Goal: Task Accomplishment & Management: Manage account settings

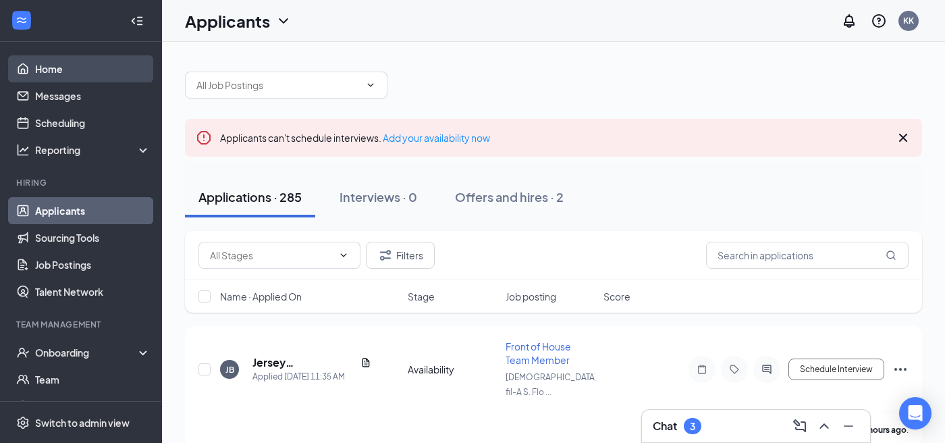
click at [65, 74] on link "Home" at bounding box center [92, 68] width 115 height 27
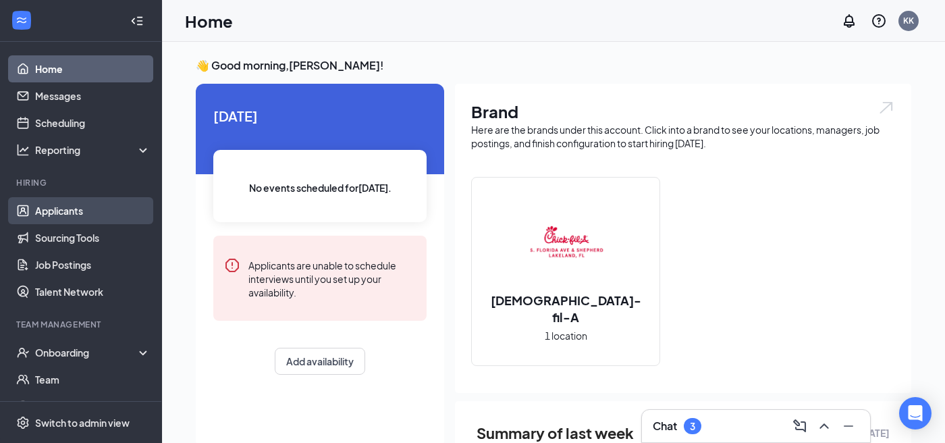
click at [65, 210] on link "Applicants" at bounding box center [92, 210] width 115 height 27
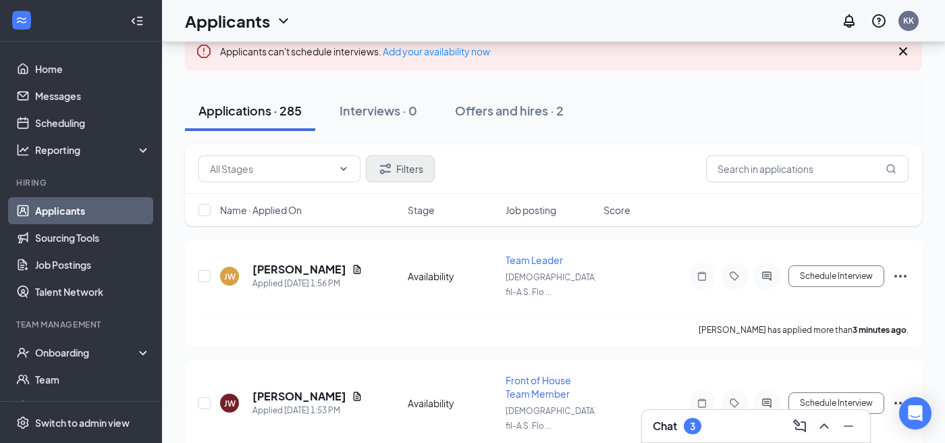
scroll to position [91, 0]
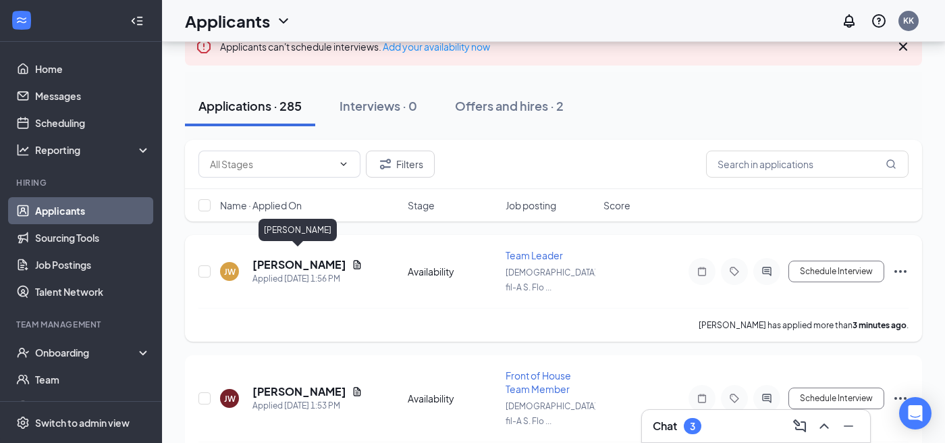
click at [311, 261] on h5 "[PERSON_NAME]" at bounding box center [299, 264] width 94 height 15
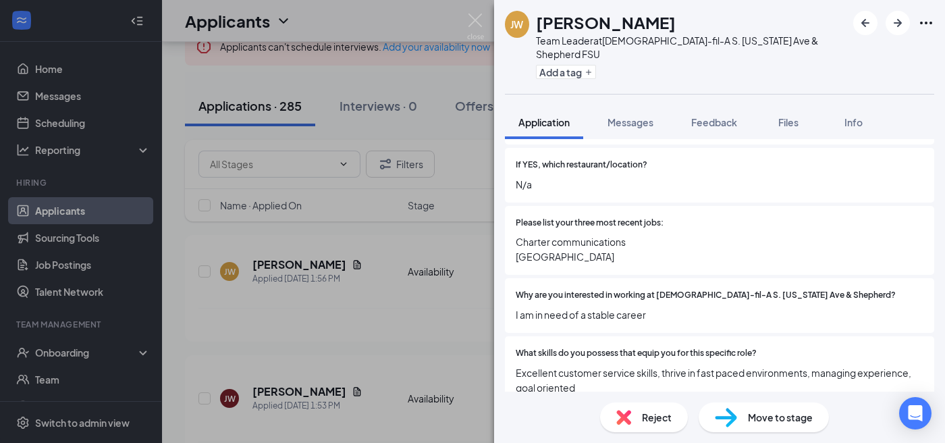
scroll to position [96, 0]
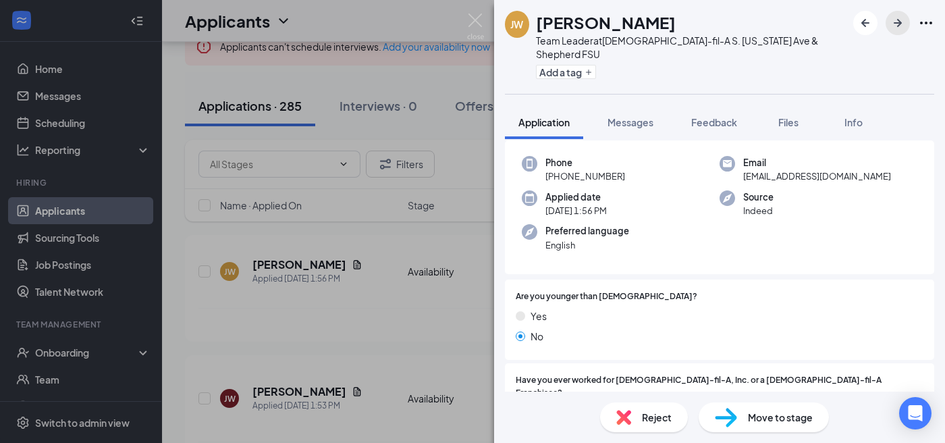
click at [895, 22] on icon "ArrowRight" at bounding box center [898, 23] width 16 height 16
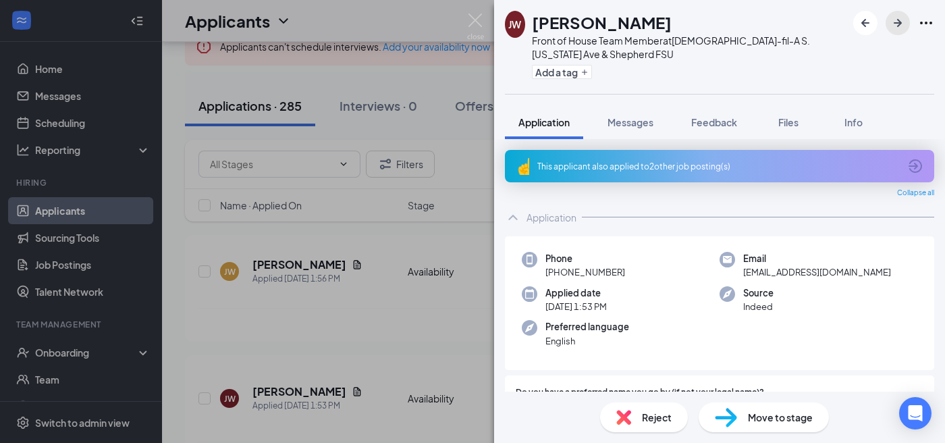
click at [895, 22] on icon "ArrowRight" at bounding box center [898, 23] width 16 height 16
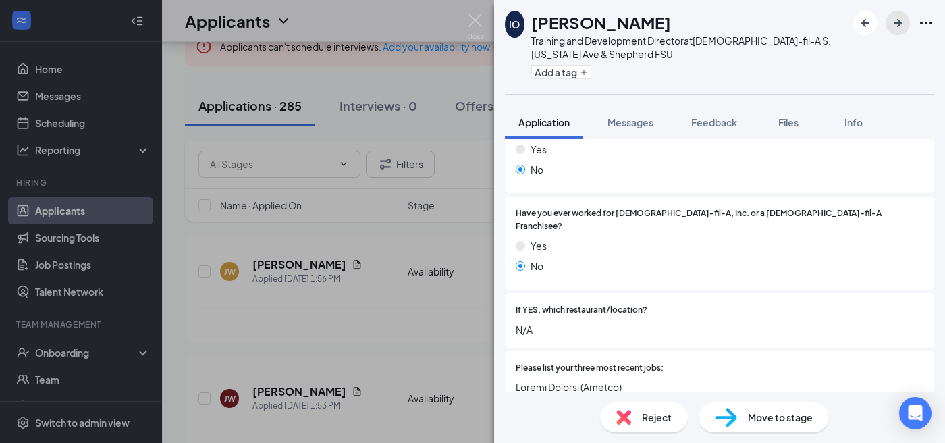
scroll to position [360, 0]
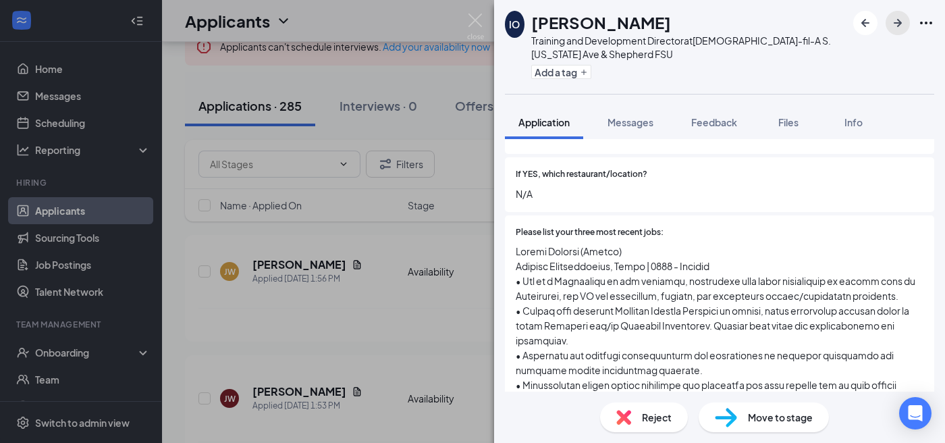
click at [890, 22] on icon "ArrowRight" at bounding box center [898, 23] width 16 height 16
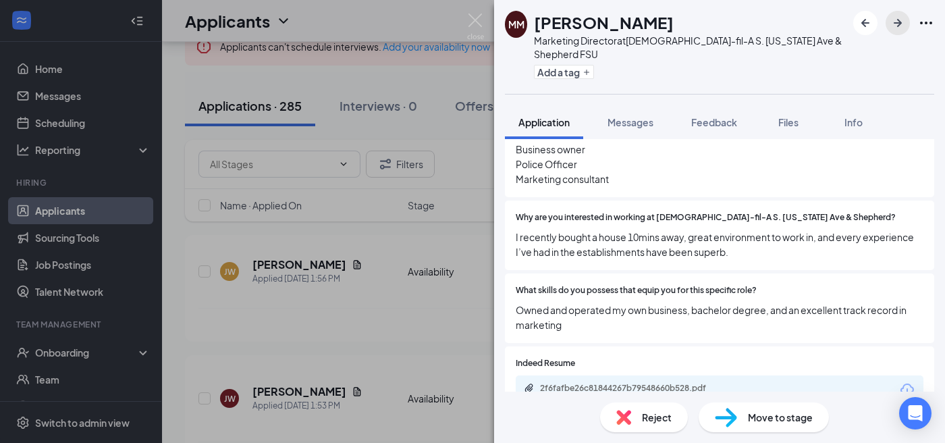
scroll to position [483, 0]
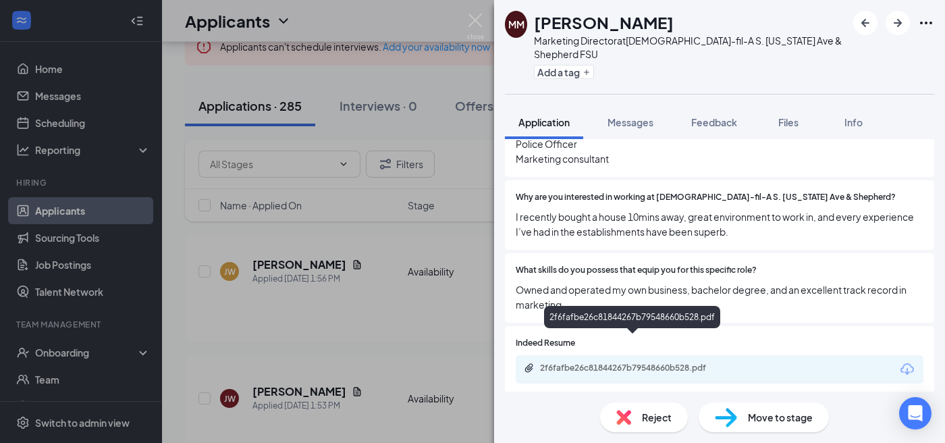
click at [628, 363] on div "2f6fafbe26c81844267b79548660b528.pdf" at bounding box center [634, 368] width 189 height 11
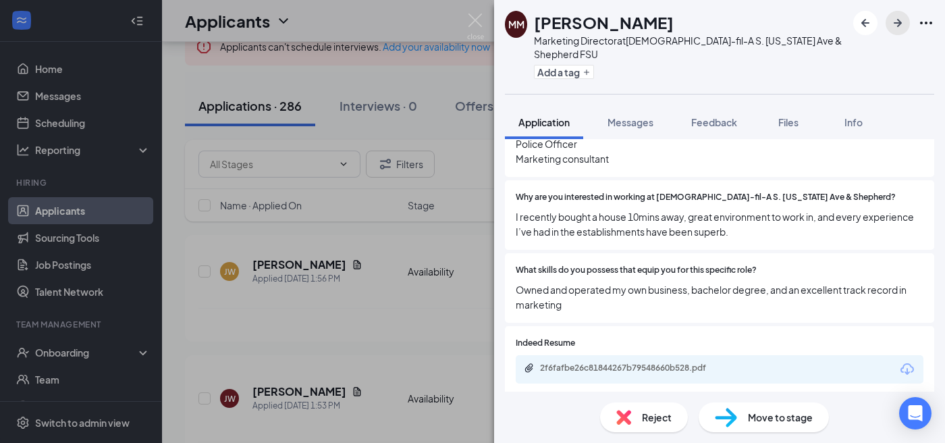
click at [898, 32] on button "button" at bounding box center [898, 23] width 24 height 24
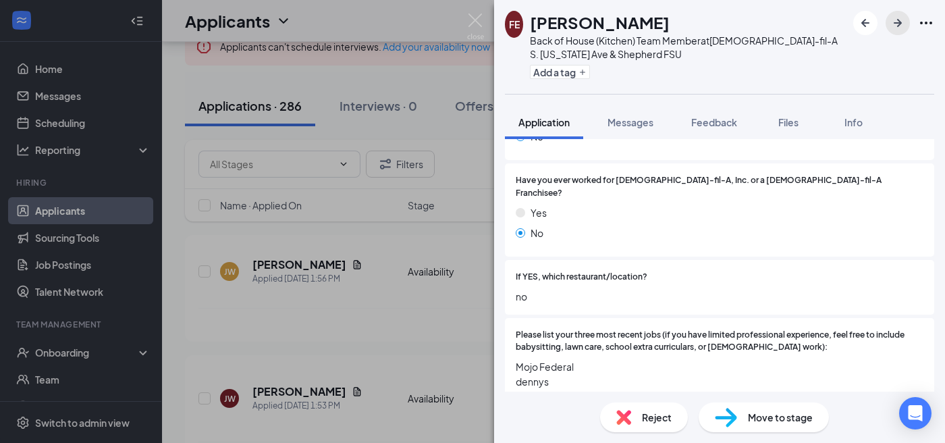
scroll to position [298, 0]
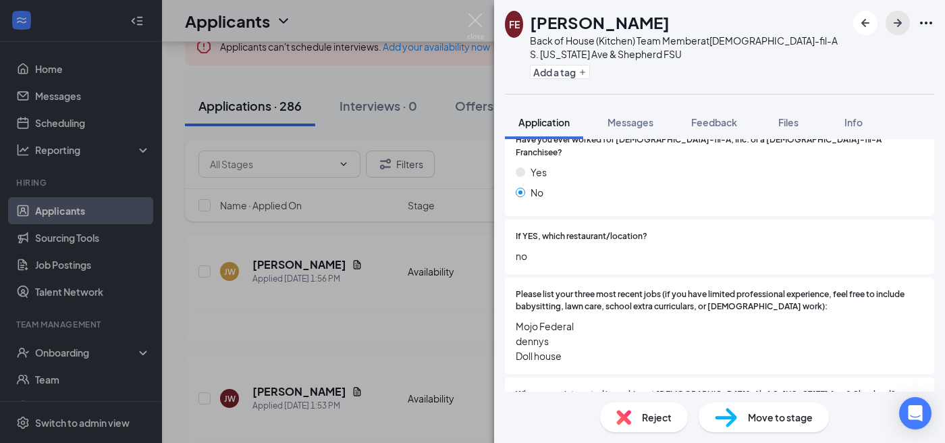
click at [896, 17] on icon "ArrowRight" at bounding box center [898, 23] width 16 height 16
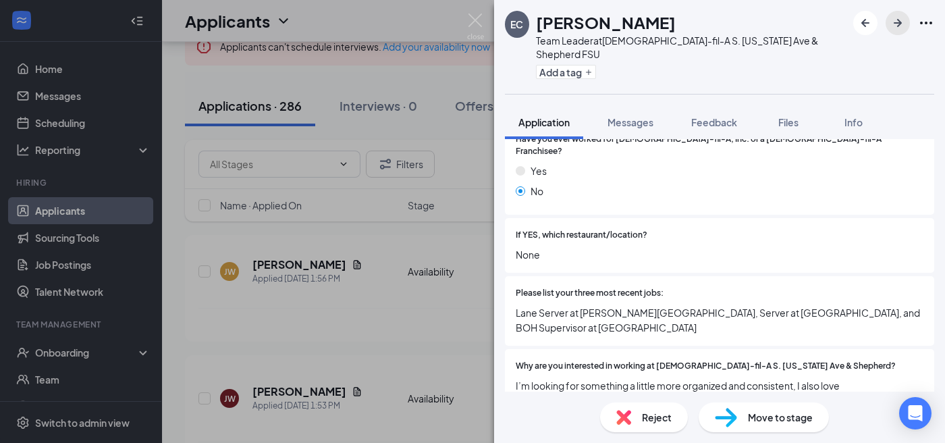
scroll to position [344, 0]
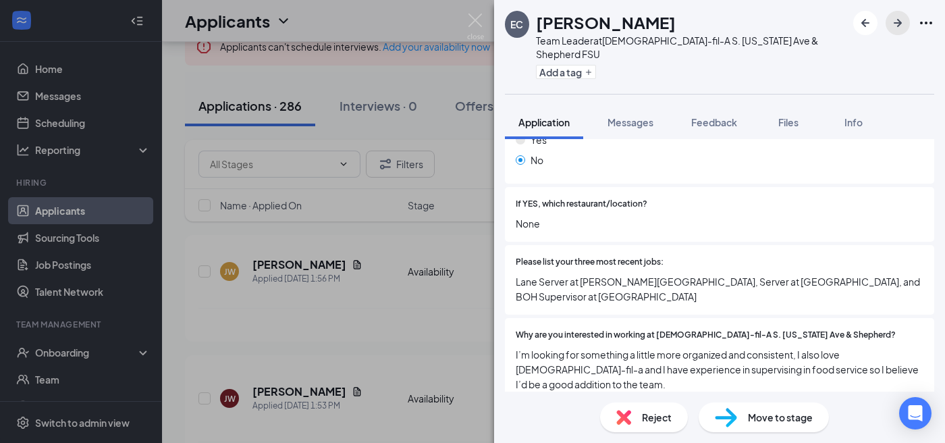
click at [901, 29] on icon "ArrowRight" at bounding box center [898, 23] width 16 height 16
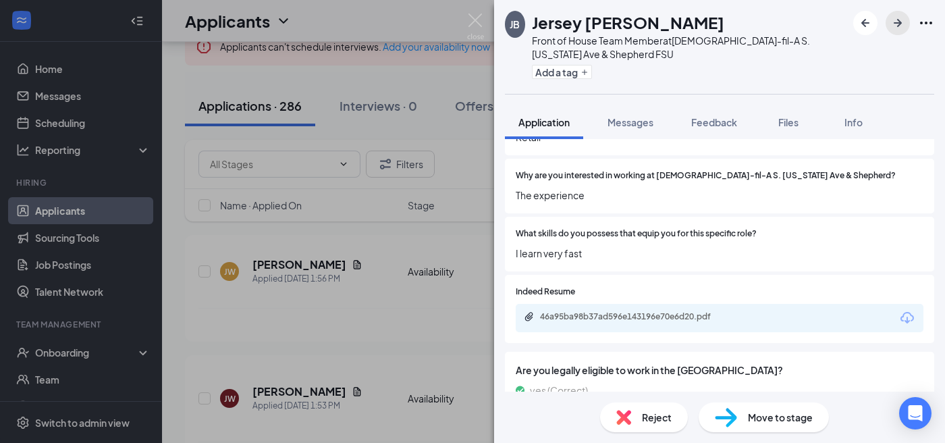
scroll to position [541, 0]
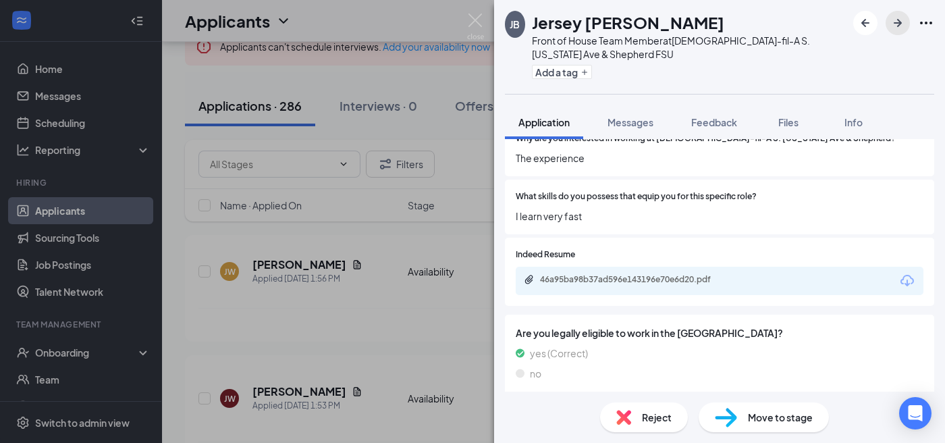
click at [899, 28] on icon "ArrowRight" at bounding box center [898, 23] width 16 height 16
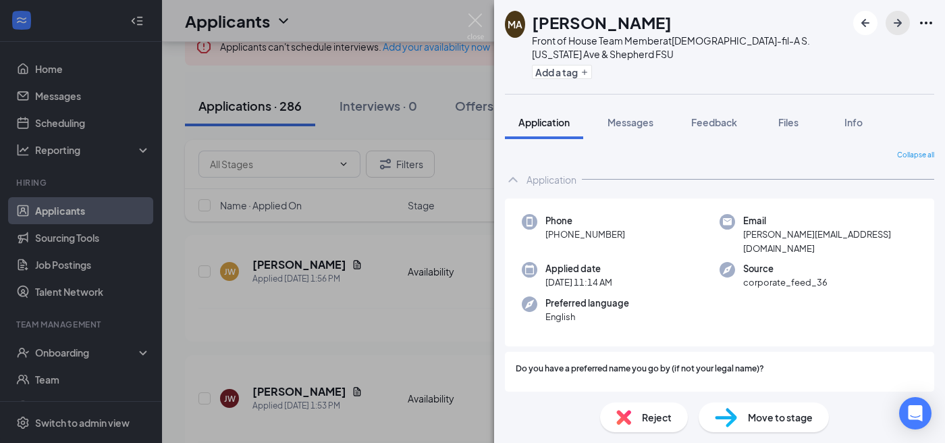
click at [903, 23] on icon "ArrowRight" at bounding box center [898, 23] width 16 height 16
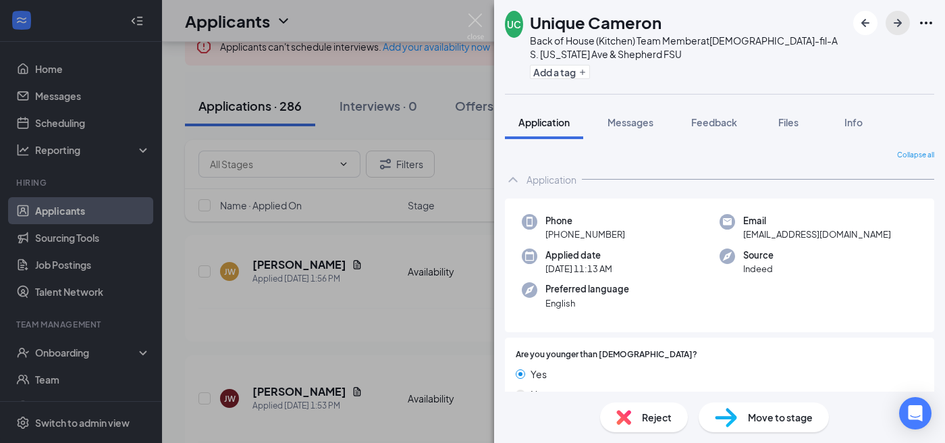
click at [903, 23] on icon "ArrowRight" at bounding box center [898, 23] width 16 height 16
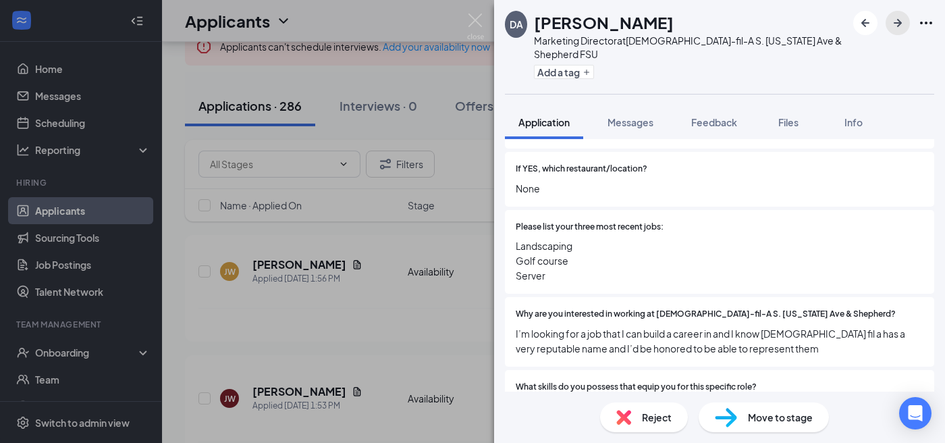
scroll to position [374, 0]
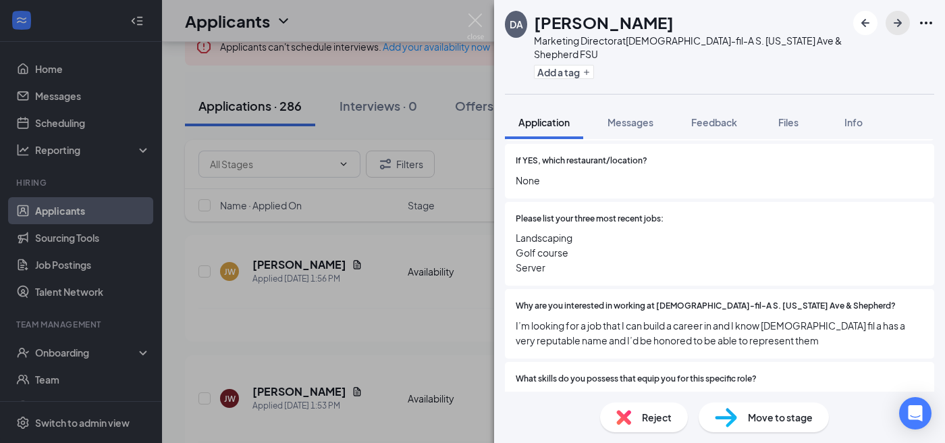
click at [899, 26] on icon "ArrowRight" at bounding box center [898, 23] width 16 height 16
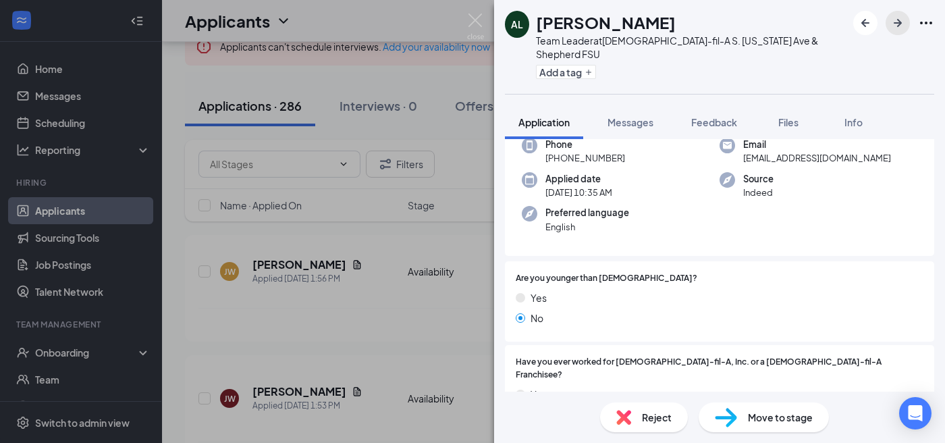
scroll to position [201, 0]
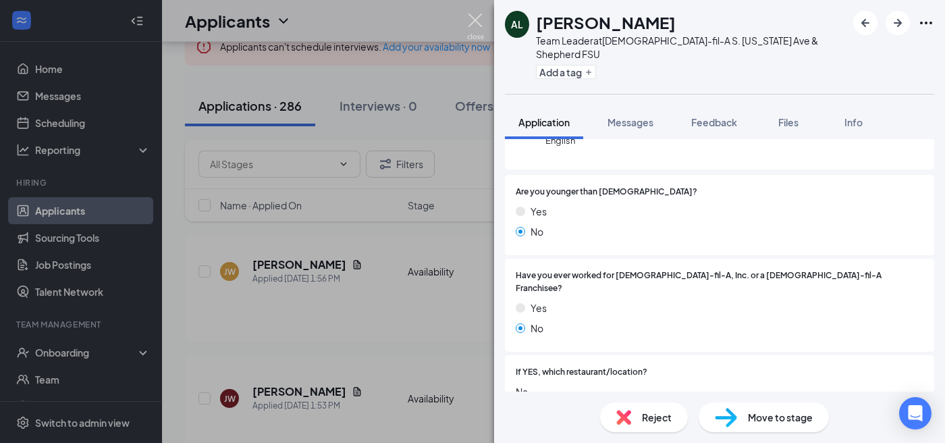
click at [471, 28] on img at bounding box center [475, 27] width 17 height 26
